Goal: Find specific page/section: Find specific page/section

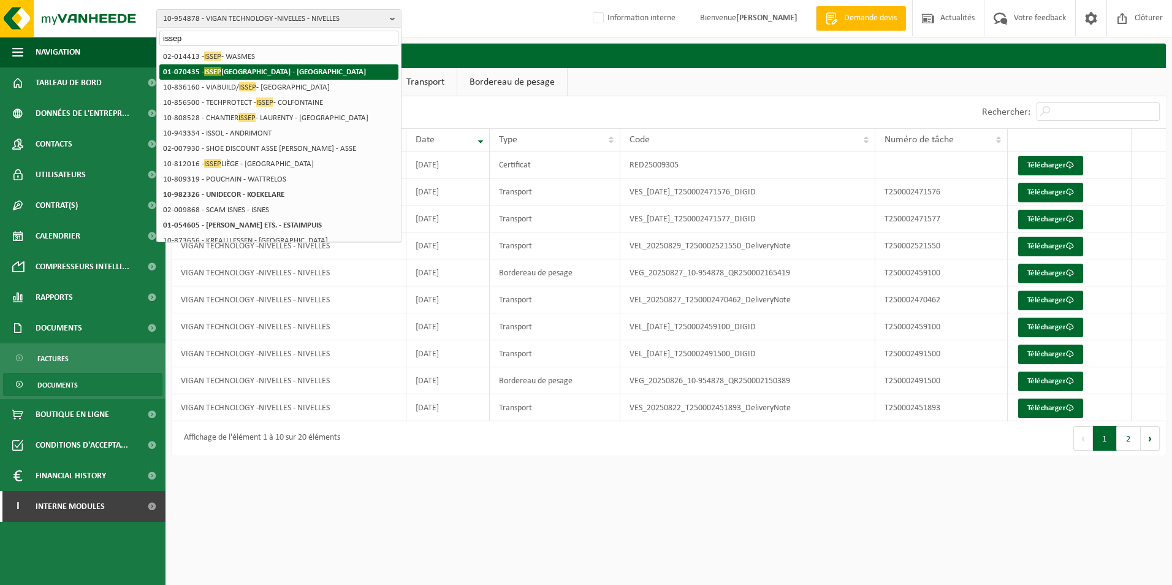
type input "issep"
click at [264, 67] on li "01-070435 - ISSEP LIÈGE - LIÈGE" at bounding box center [278, 71] width 239 height 15
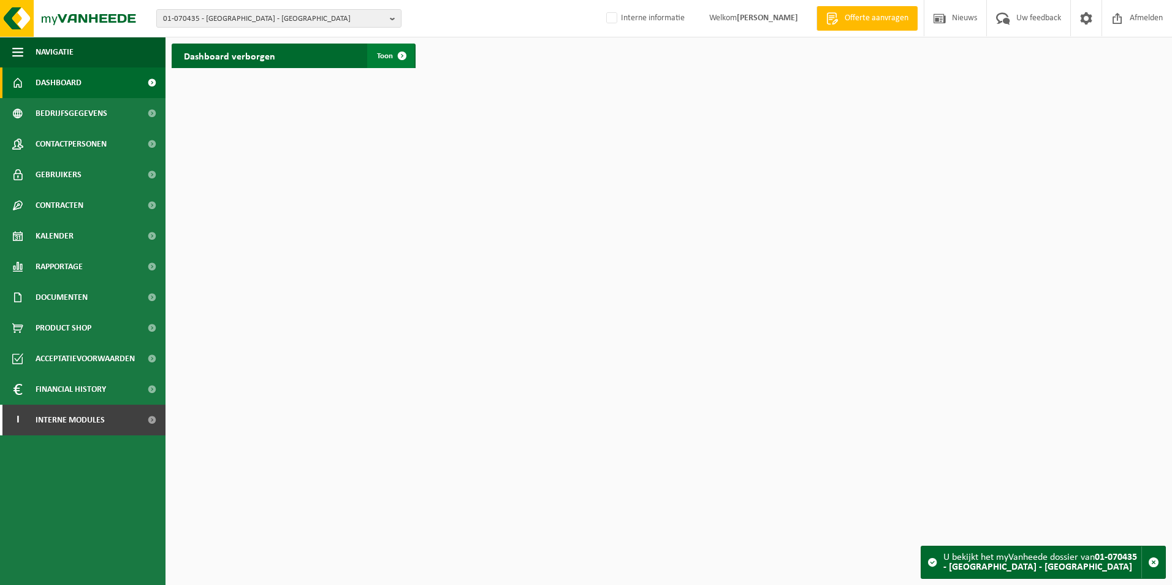
click at [384, 61] on link "Toon" at bounding box center [390, 56] width 47 height 25
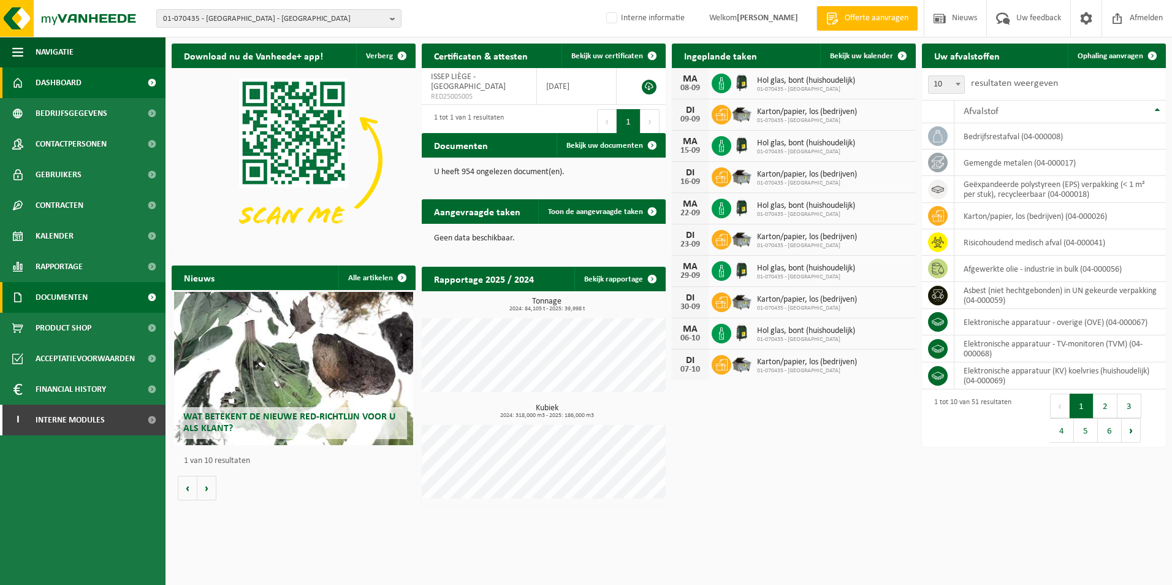
click at [81, 289] on span "Documenten" at bounding box center [62, 297] width 52 height 31
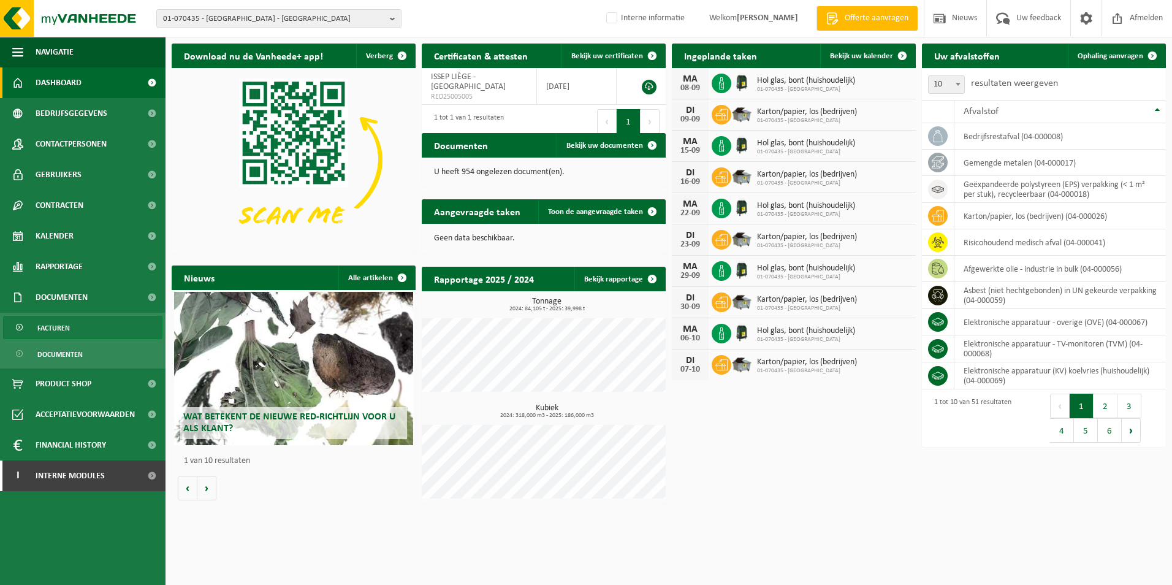
click at [82, 329] on link "Facturen" at bounding box center [82, 327] width 159 height 23
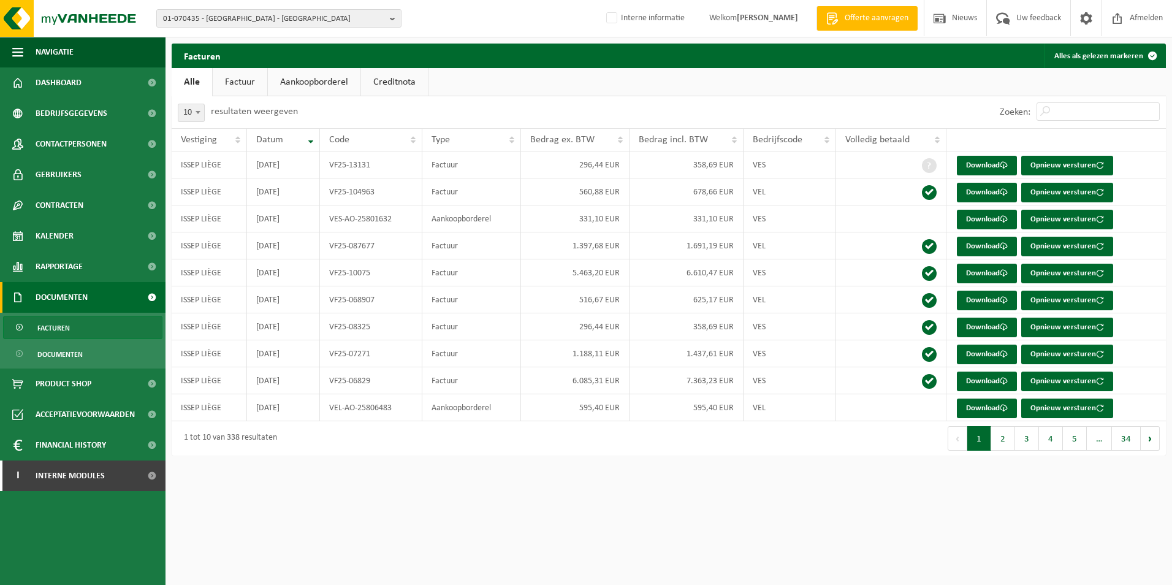
click at [249, 83] on link "Factuur" at bounding box center [240, 82] width 55 height 28
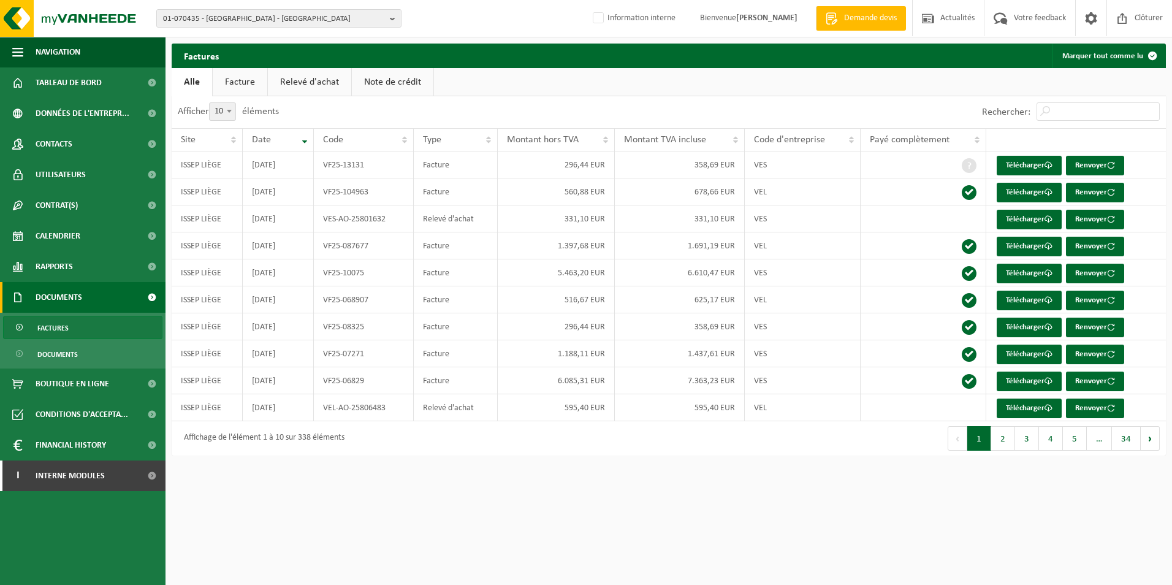
click at [230, 85] on link "Facture" at bounding box center [240, 82] width 55 height 28
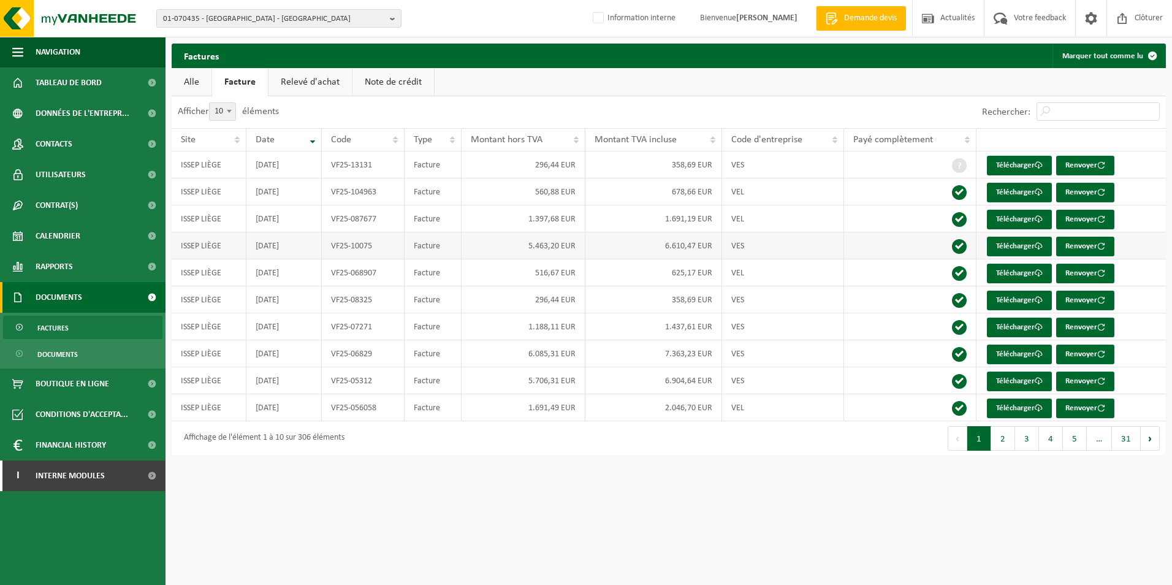
click at [747, 247] on td "VES" at bounding box center [783, 245] width 122 height 27
click at [746, 356] on td "VES" at bounding box center [783, 353] width 122 height 27
click at [744, 378] on td "VES" at bounding box center [783, 380] width 122 height 27
click at [1002, 432] on button "2" at bounding box center [1003, 438] width 24 height 25
click at [679, 218] on td "6.226,39 EUR" at bounding box center [653, 218] width 137 height 27
